Goal: Check status: Check status

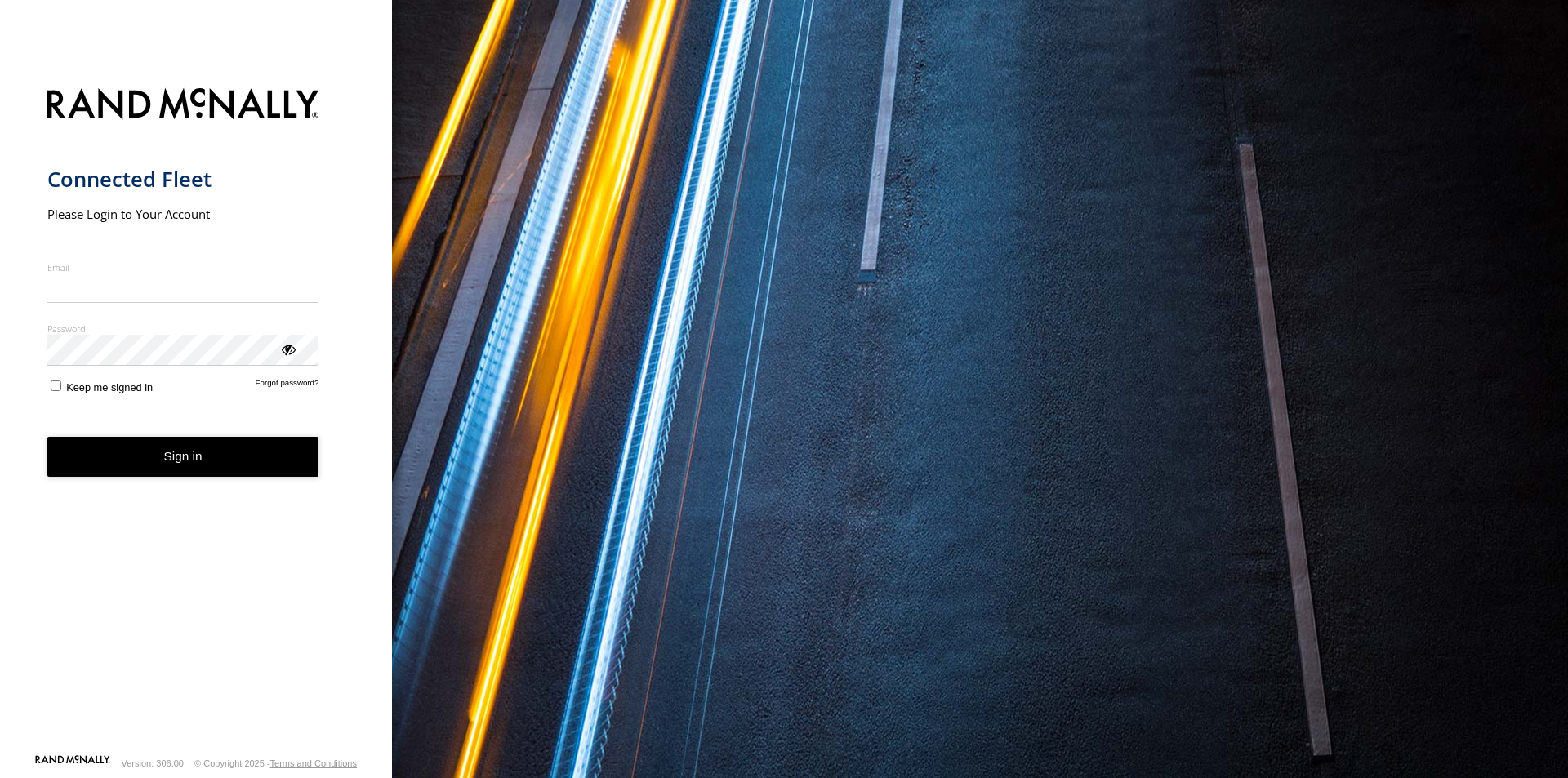
type input "**********"
click at [201, 464] on button "Sign in" at bounding box center [184, 457] width 272 height 40
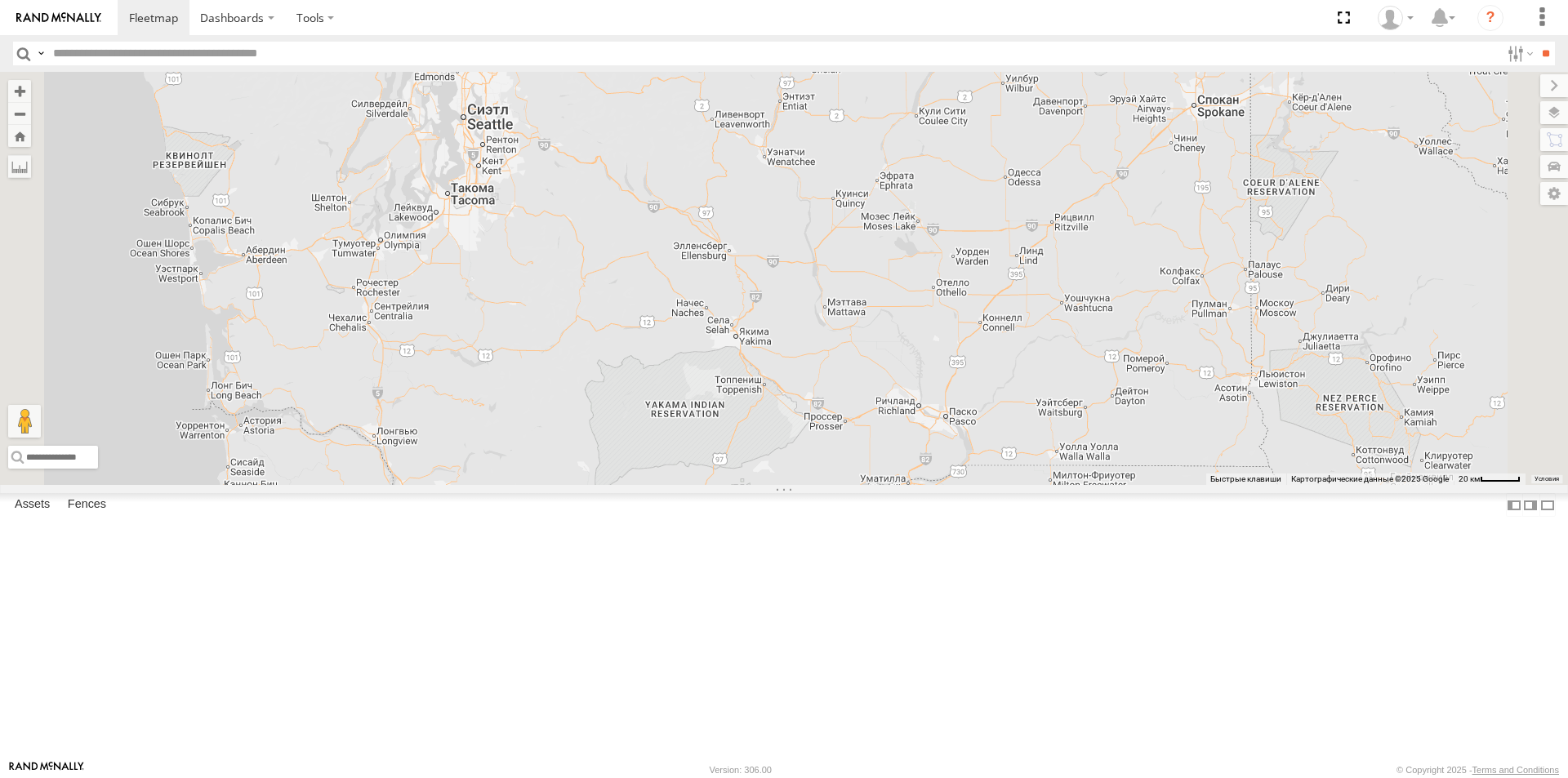
drag, startPoint x: 998, startPoint y: 264, endPoint x: 933, endPoint y: 357, distance: 113.5
click at [935, 355] on div "23464 23480 23207xx 2" at bounding box center [784, 279] width 1568 height 413
